Goal: Task Accomplishment & Management: Use online tool/utility

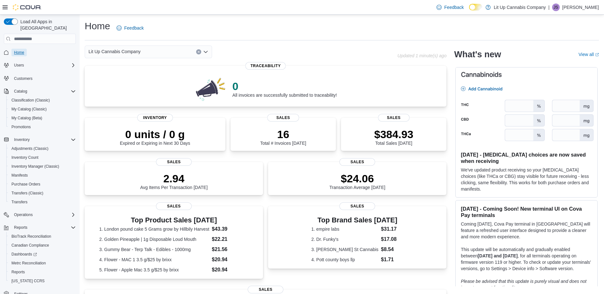
click at [17, 50] on span "Home" at bounding box center [19, 52] width 10 height 5
click at [274, 93] on div "0 All invoices are successfully submitted to traceability!" at bounding box center [285, 88] width 104 height 18
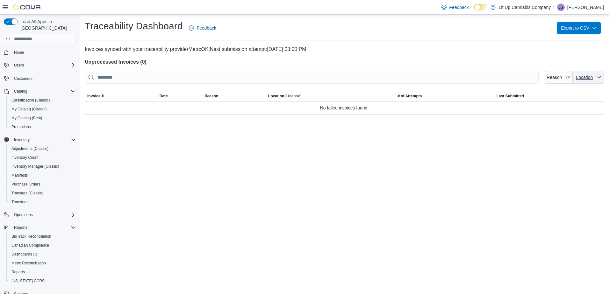
click at [584, 79] on span "Location" at bounding box center [584, 77] width 17 height 5
click at [529, 93] on span "1289 W Broadway" at bounding box center [562, 92] width 75 height 8
type input "**********"
click at [571, 132] on div "**********" at bounding box center [344, 155] width 529 height 280
click at [11, 48] on span "Home" at bounding box center [40, 52] width 72 height 8
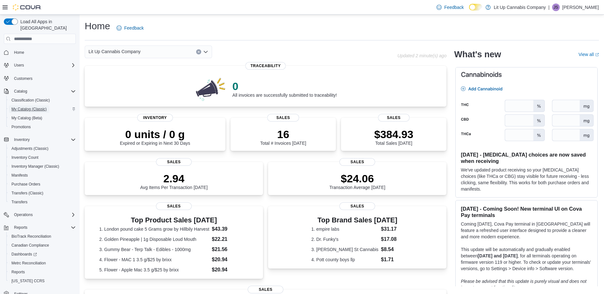
click at [21, 107] on span "My Catalog (Classic)" at bounding box center [28, 109] width 35 height 5
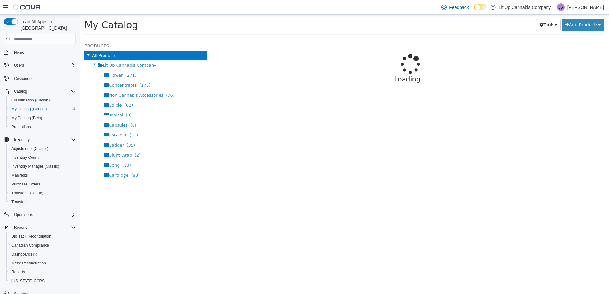
select select "**********"
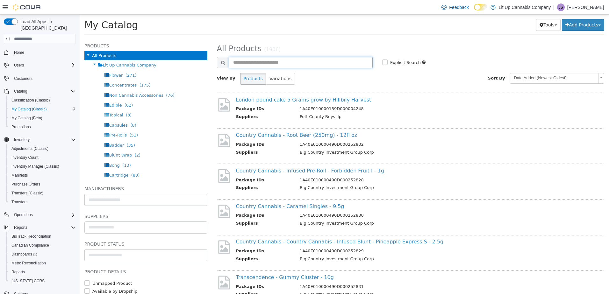
click at [259, 63] on input "text" at bounding box center [301, 62] width 144 height 11
type input "****"
select select "**********"
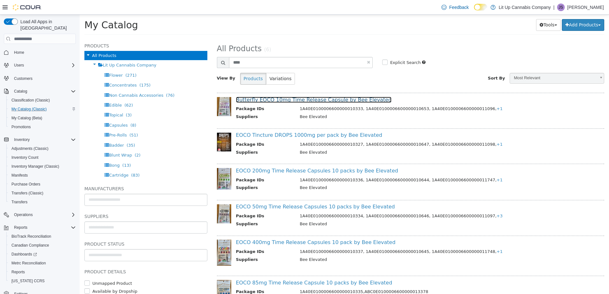
click at [282, 99] on link "Butterfly EOCO 10mg Time Release Capsule by Bee Elevated" at bounding box center [314, 100] width 156 height 6
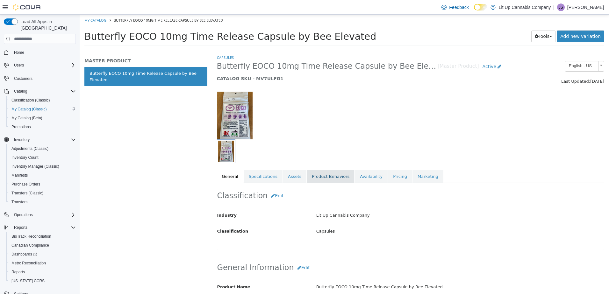
click at [319, 177] on link "Product Behaviors" at bounding box center [331, 176] width 48 height 13
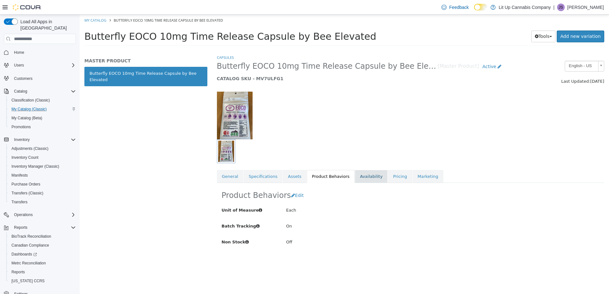
click at [363, 177] on link "Availability" at bounding box center [371, 176] width 33 height 13
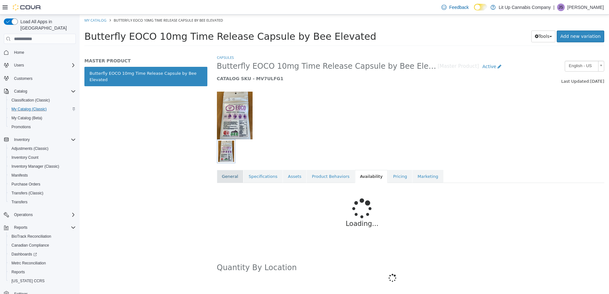
click at [227, 174] on link "General" at bounding box center [230, 176] width 26 height 13
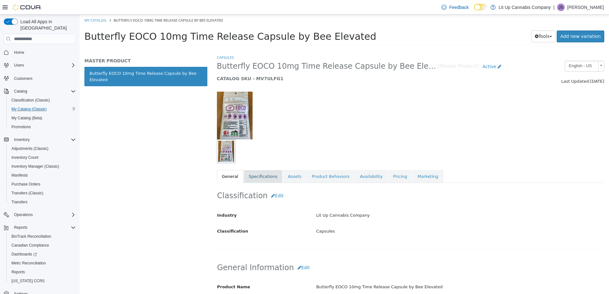
click at [261, 176] on link "Specifications" at bounding box center [263, 176] width 39 height 13
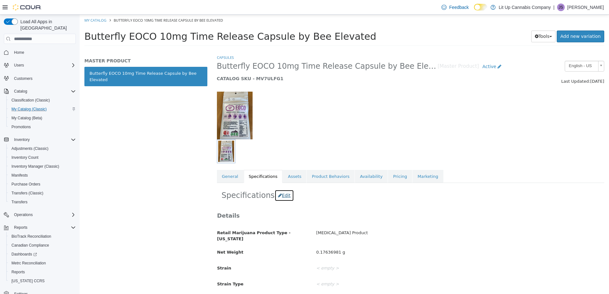
click at [280, 196] on button "Edit" at bounding box center [284, 196] width 19 height 12
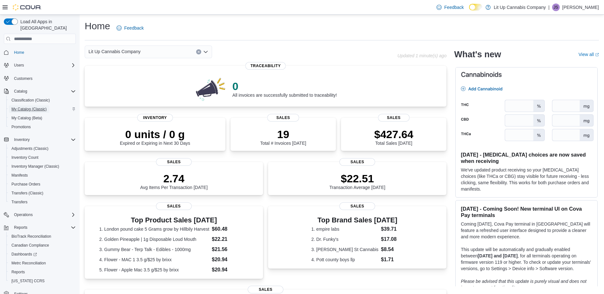
click at [22, 107] on span "My Catalog (Classic)" at bounding box center [28, 109] width 35 height 5
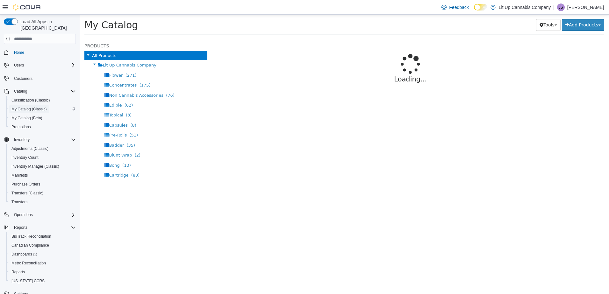
select select "**********"
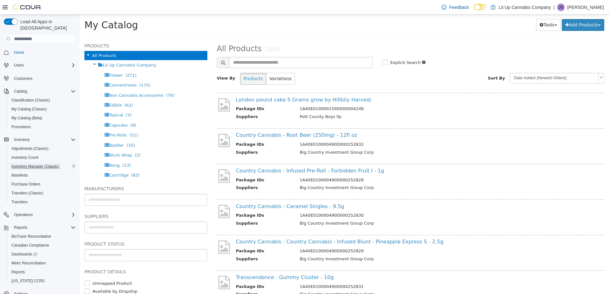
click at [37, 164] on span "Inventory Manager (Classic)" at bounding box center [35, 166] width 48 height 5
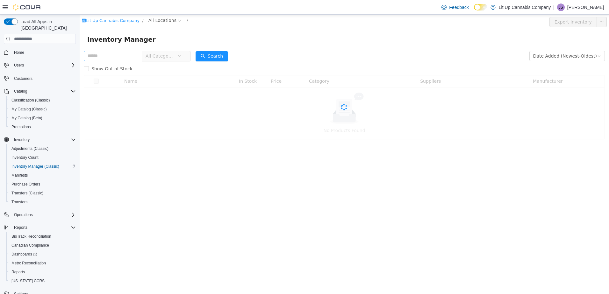
click at [92, 58] on input "text" at bounding box center [113, 56] width 58 height 10
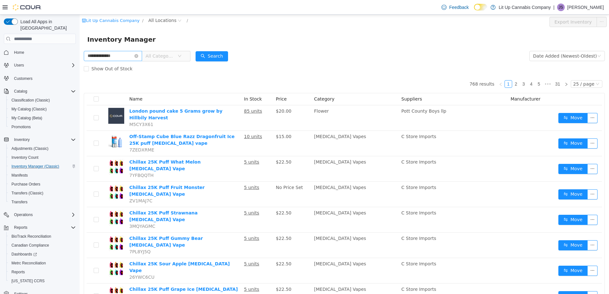
type input "**********"
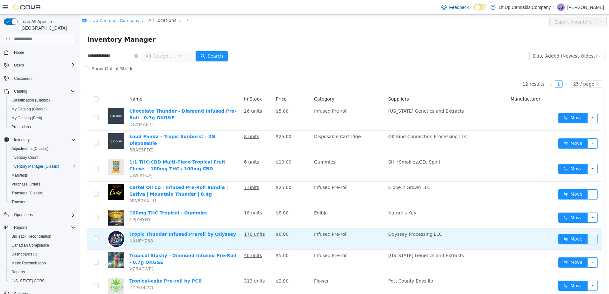
click at [588, 234] on button "button" at bounding box center [592, 239] width 10 height 10
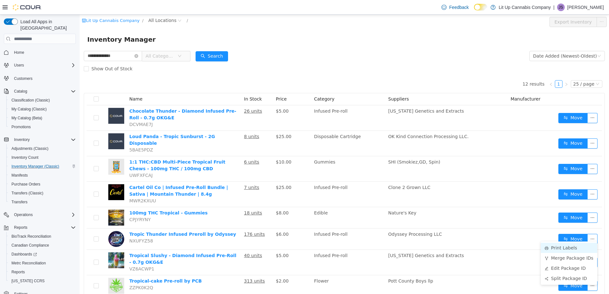
click at [554, 248] on li "Print Labels" at bounding box center [569, 248] width 56 height 10
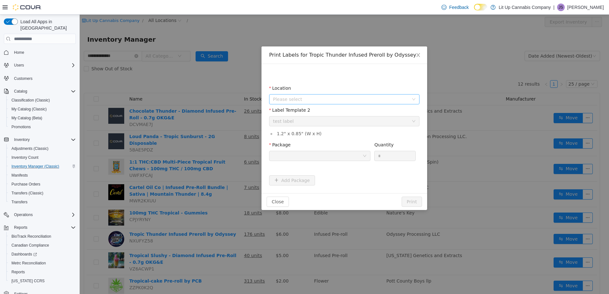
click at [304, 99] on span "Please select" at bounding box center [341, 99] width 136 height 6
click at [298, 135] on span "1289 W Broadway" at bounding box center [307, 134] width 44 height 5
click at [298, 157] on div at bounding box center [318, 156] width 90 height 10
click at [177, 87] on div "Print Labels for Tropic Thunder Infused Preroll by Odyssey Location 1289 W Broa…" at bounding box center [344, 155] width 529 height 280
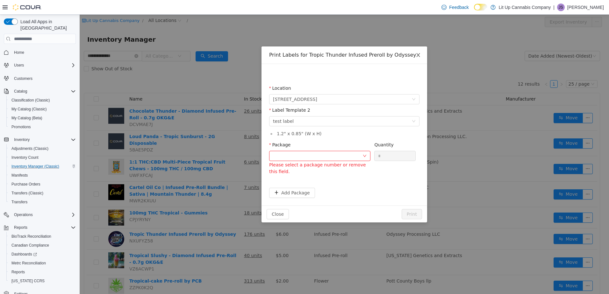
drag, startPoint x: 419, startPoint y: 54, endPoint x: 397, endPoint y: 69, distance: 27.2
click at [419, 54] on icon "icon: close" at bounding box center [418, 55] width 5 height 5
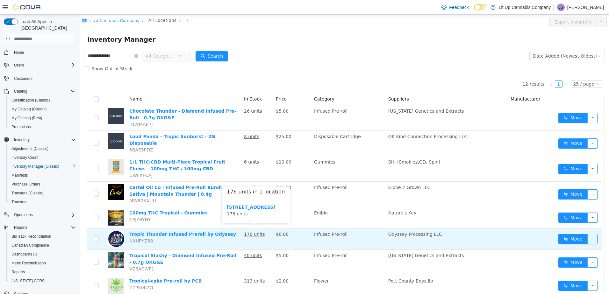
click at [251, 232] on u "176 units" at bounding box center [254, 234] width 21 height 5
click at [255, 232] on u "176 units" at bounding box center [254, 234] width 21 height 5
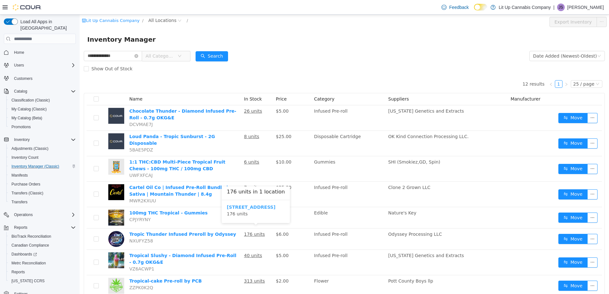
click at [250, 208] on b "1289 W Broadway" at bounding box center [251, 207] width 49 height 5
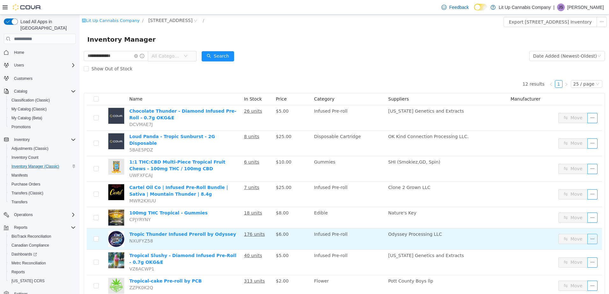
click at [587, 235] on button "button" at bounding box center [592, 239] width 10 height 10
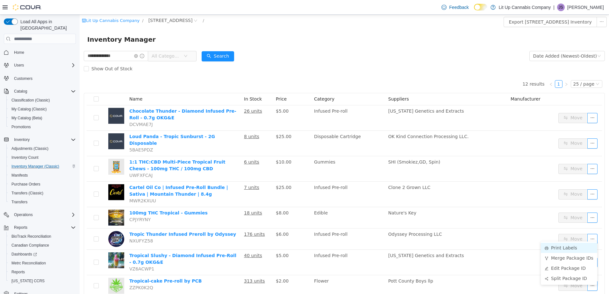
click at [564, 246] on li "Print Labels" at bounding box center [569, 248] width 56 height 10
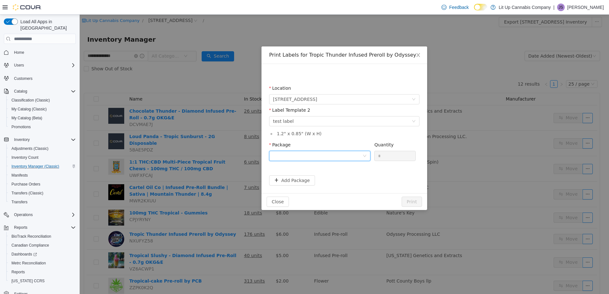
click at [307, 156] on div at bounding box center [318, 156] width 90 height 10
click at [311, 179] on strong "1A40E0100012CC9000007097" at bounding box center [310, 178] width 75 height 5
click at [411, 200] on button "Print" at bounding box center [412, 202] width 20 height 10
